Goal: Use online tool/utility

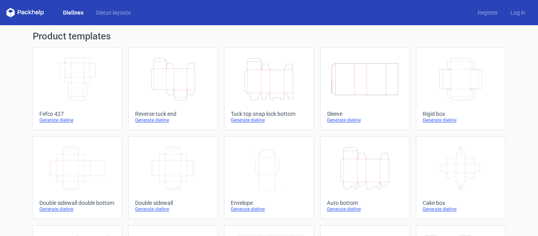
click at [360, 83] on icon "Width Depth Height" at bounding box center [365, 79] width 70 height 44
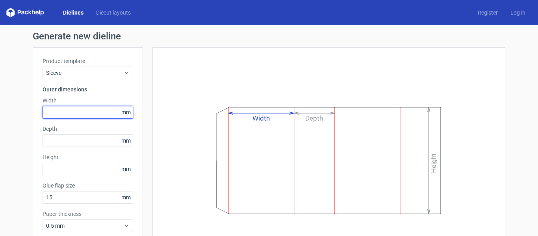
click at [70, 111] on input "text" at bounding box center [87, 112] width 91 height 13
type input "35"
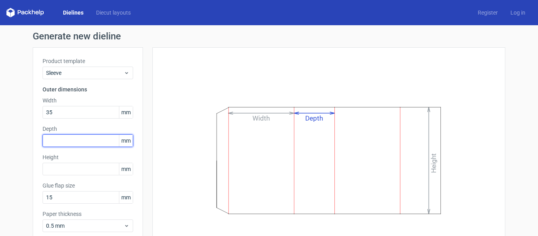
click at [63, 139] on input "text" at bounding box center [87, 140] width 91 height 13
type input "11"
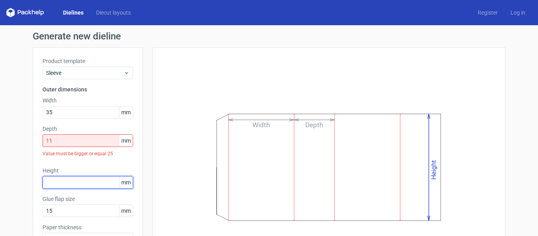
click at [59, 163] on div "Product template Sleeve Outer dimensions Width 35 mm Depth 11 mm Value must be …" at bounding box center [88, 154] width 110 height 214
type input "47"
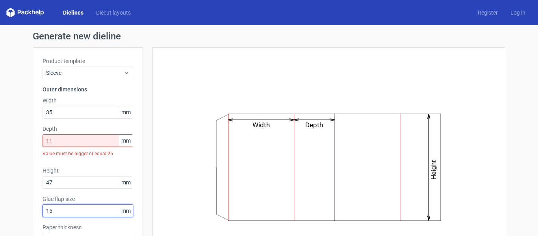
click at [66, 210] on input "15" at bounding box center [87, 210] width 91 height 13
type input "1"
type input "9"
click at [137, 194] on div "Product template Sleeve Outer dimensions Width 35 mm Depth 11 mm Value must be …" at bounding box center [88, 154] width 110 height 214
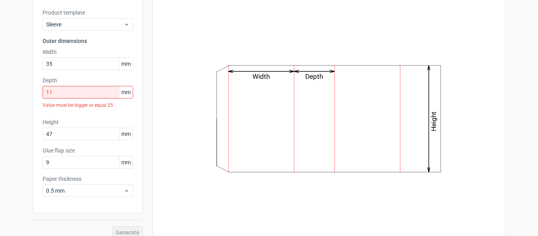
scroll to position [49, 0]
click at [70, 84] on div "Depth 11 mm Value must be bigger or equal 25" at bounding box center [87, 93] width 91 height 35
click at [68, 89] on input "11" at bounding box center [87, 91] width 91 height 13
click at [76, 113] on div "Product template Sleeve Outer dimensions Width 35 mm Depth 11 mm Value must be …" at bounding box center [88, 105] width 110 height 214
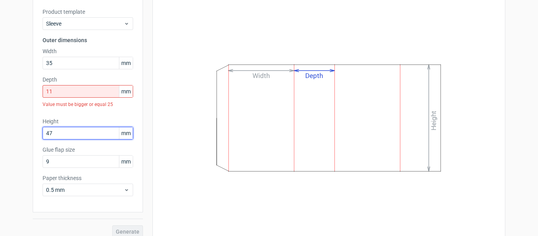
click at [73, 130] on input "47" at bounding box center [87, 133] width 91 height 13
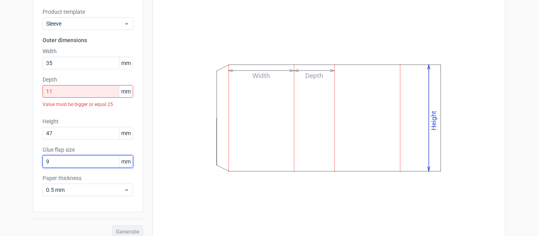
click at [69, 161] on input "9" at bounding box center [87, 161] width 91 height 13
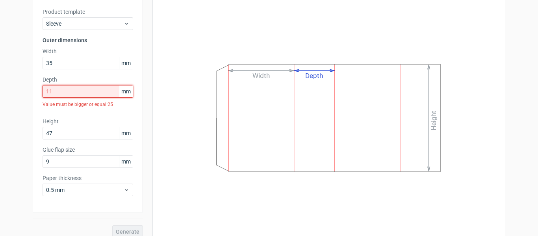
click at [71, 94] on input "11" at bounding box center [87, 91] width 91 height 13
type input "1"
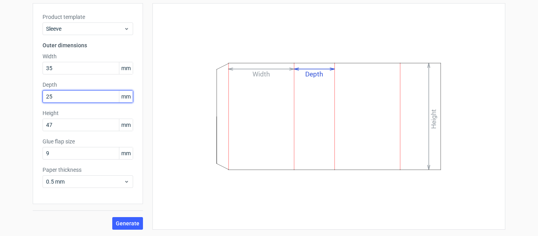
click at [112, 217] on button "Generate" at bounding box center [127, 223] width 31 height 13
type input "2"
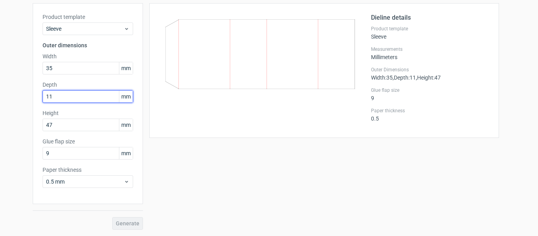
type input "11"
click at [72, 113] on div "Product template Sleeve Outer dimensions Width 35 mm Depth 11 mm Height 47 mm G…" at bounding box center [88, 103] width 110 height 201
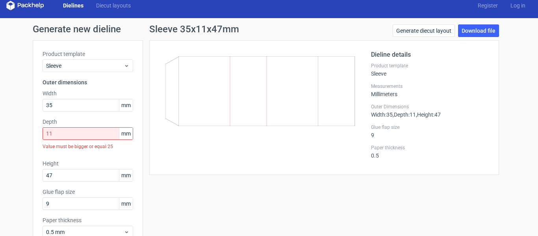
scroll to position [7, 0]
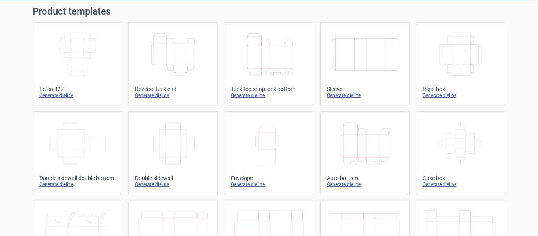
scroll to position [8, 0]
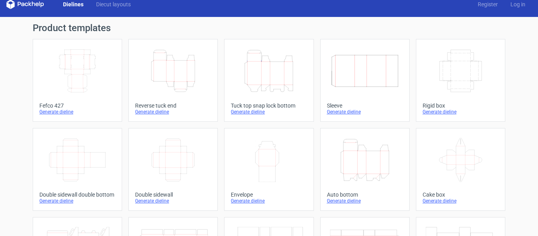
click at [334, 107] on div "Sleeve" at bounding box center [365, 105] width 76 height 6
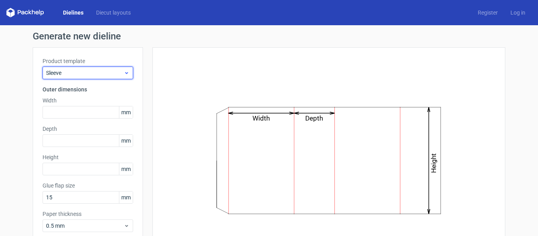
click at [109, 77] on div "Sleeve" at bounding box center [87, 73] width 91 height 13
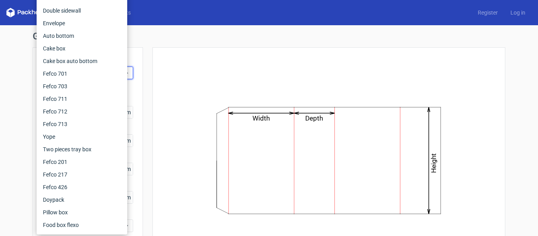
click at [174, 76] on div "Width Depth Height" at bounding box center [328, 160] width 333 height 207
